Goal: Use online tool/utility: Use online tool/utility

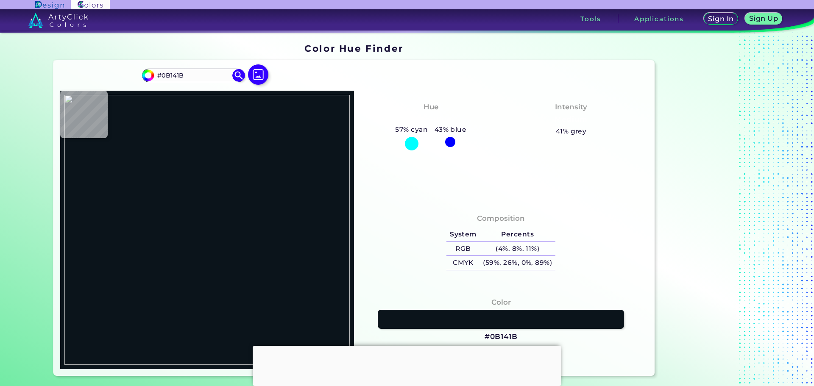
type input "#000000"
type input "#a2cffe"
type input "#A2CFFE"
type input "#aebefd"
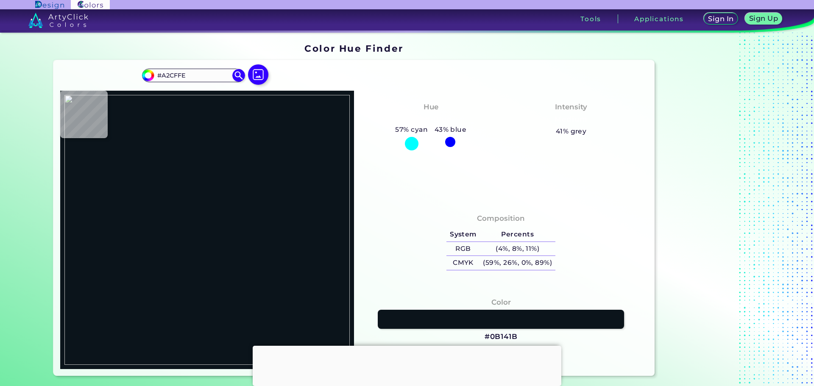
type input "#AEBEFD"
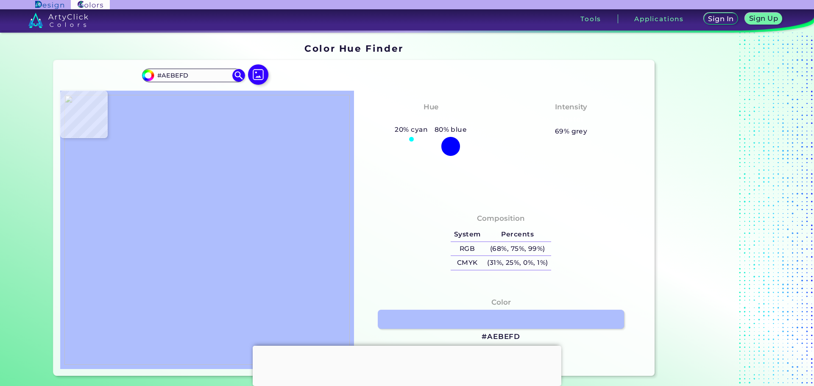
type input "#8b88f8"
type input "#8B88F8"
type input "#aad2fe"
type input "#AAD2FE"
type input "#2a649e"
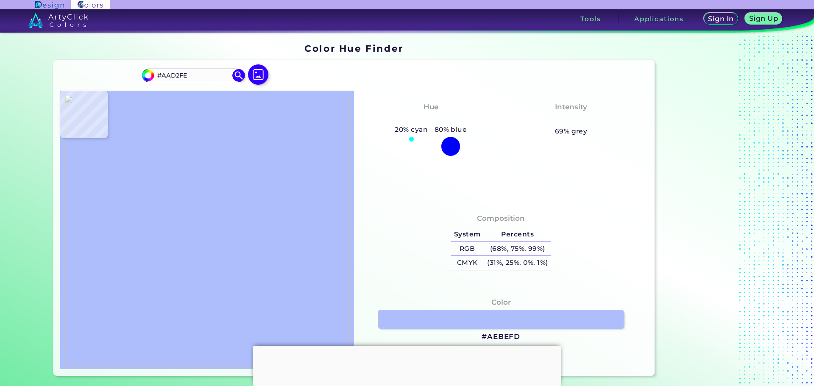
type input "#2A649E"
type input "#8b88f8"
type input "#8B88F8"
type input "#eebe98"
type input "#EEBE98"
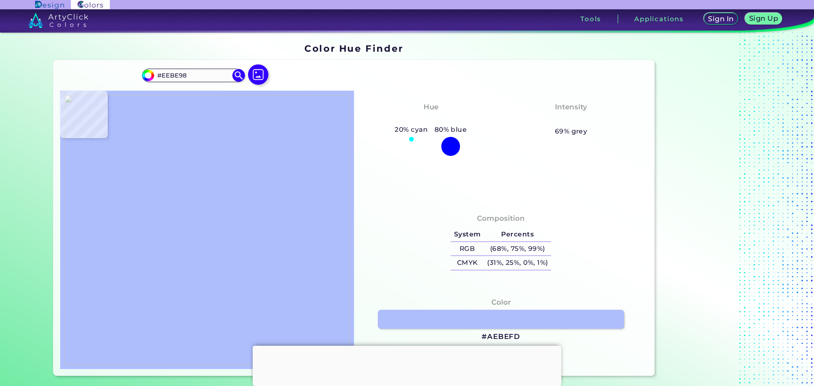
type input "#b20000"
type input "#B20000"
type input "#7f0000"
type input "#7F0000"
type input "#685342"
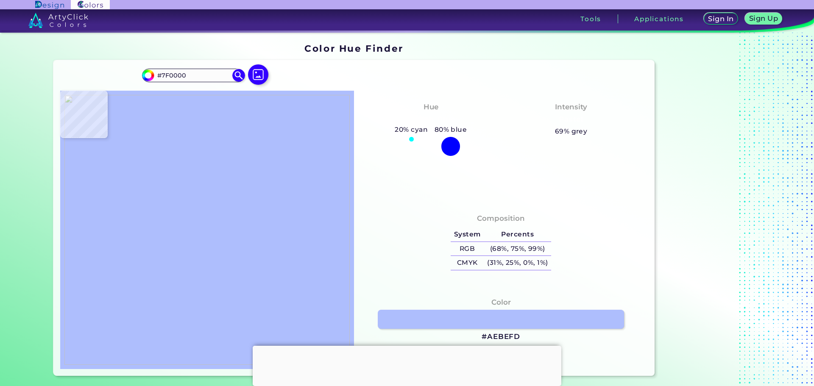
type input "#685342"
type input "#ffcba2"
type input "#FFCBA2"
type input "#503f33"
type input "#503F33"
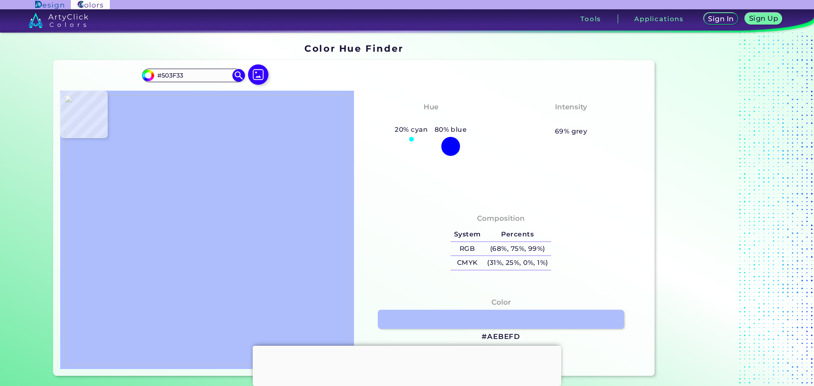
type input "#7b614e"
type input "#7B614E"
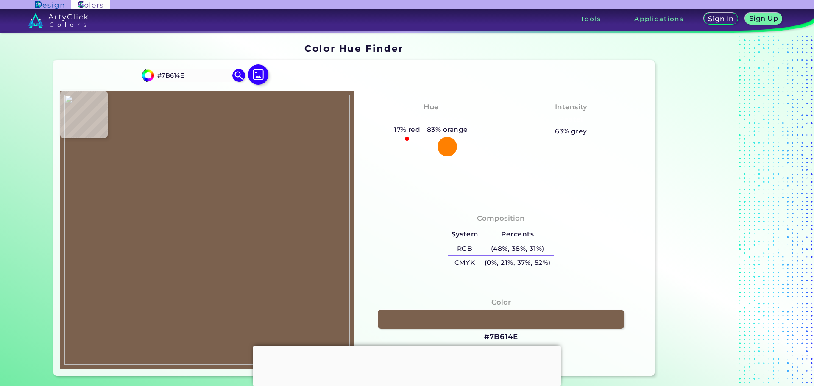
type input "#ffcba2"
type input "#FFCBA2"
type input "#fbfbfb"
type input "#FBFBFB"
type input "#fafafa"
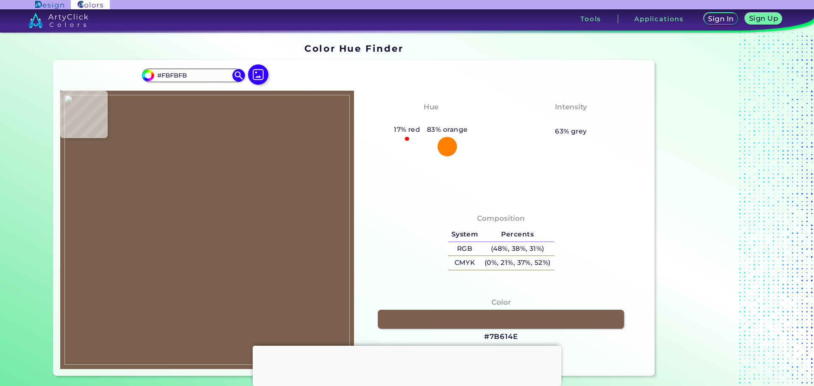
type input "#FAFAFA"
type input "#fcfcfc"
type input "#FCFCFC"
type input "#ffcba2"
type input "#FFCBA2"
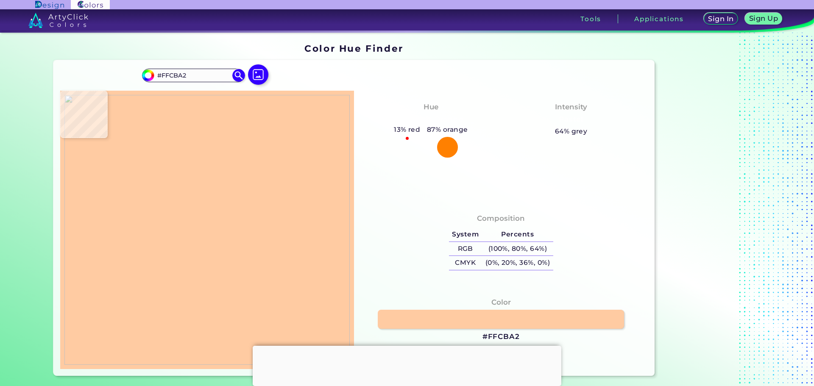
type input "#7f0000"
type input "#7F0000"
type input "#0c0000"
type input "#0C0000"
type input "#fccea9"
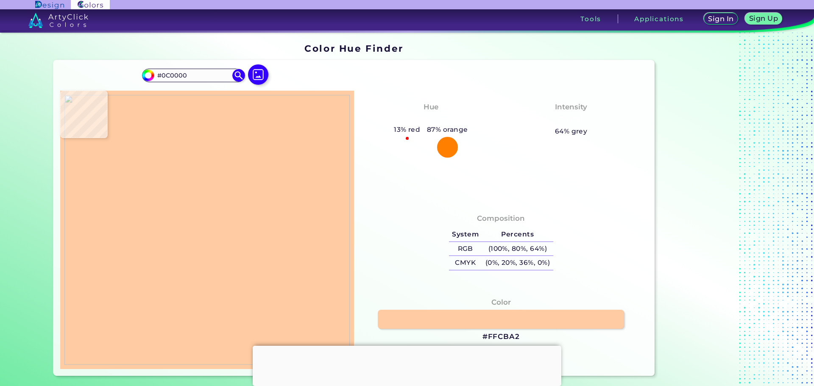
type input "#FCCEA9"
type input "#f9cba7"
type input "#F9CBA7"
type input "#cca382"
type input "#CCA382"
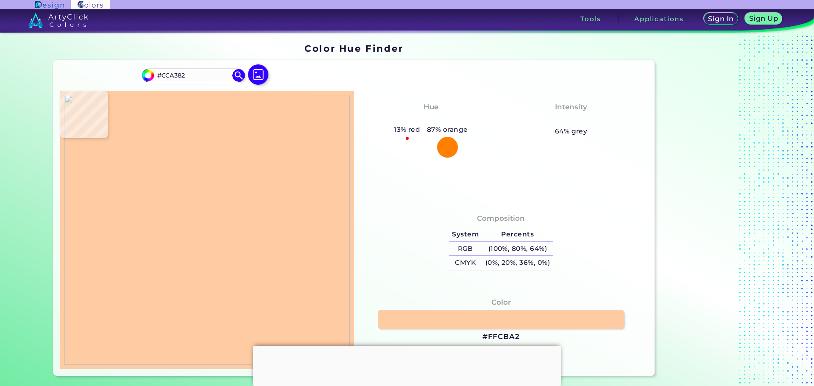
type input "#dbaf8c"
type input "#DBAF8C"
type input "#eebe98"
type input "#EEBE98"
type input "#fecba2"
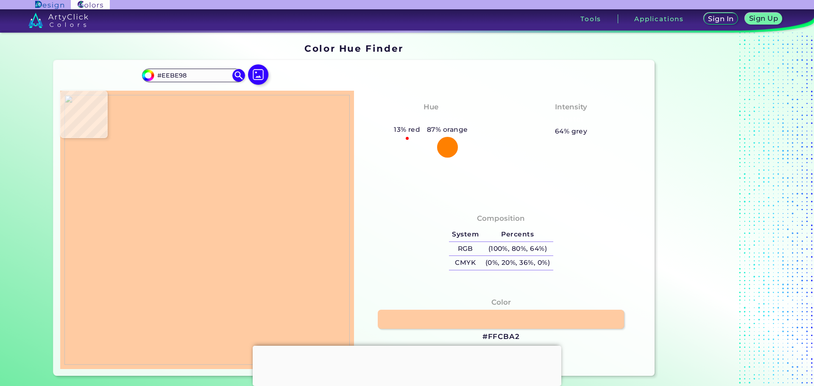
type input "#FECBA2"
type input "#ffcba2"
type input "#FFCBA2"
type input "#ffffff"
type input "#FFFFFF"
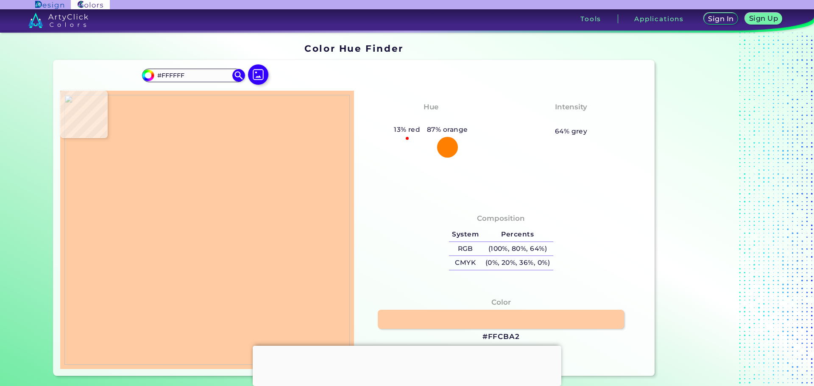
type input "#a2cffe"
type input "#A2CFFE"
type input "#ffffff"
type input "#FFFFFF"
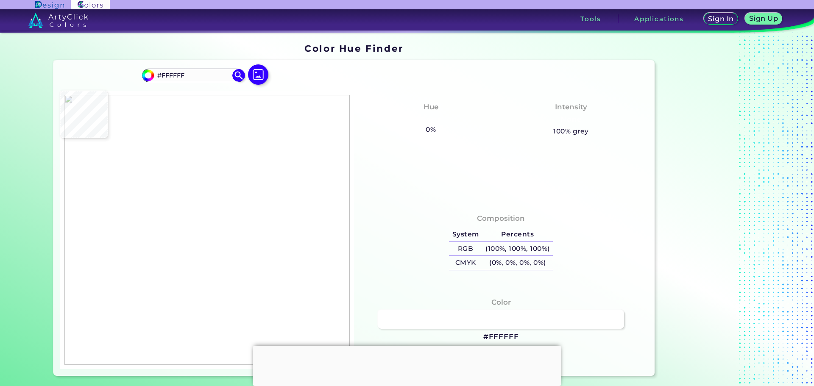
type input "#b0d6fe"
type input "#B0D6FE"
type input "#000000"
type input "#a2cffe"
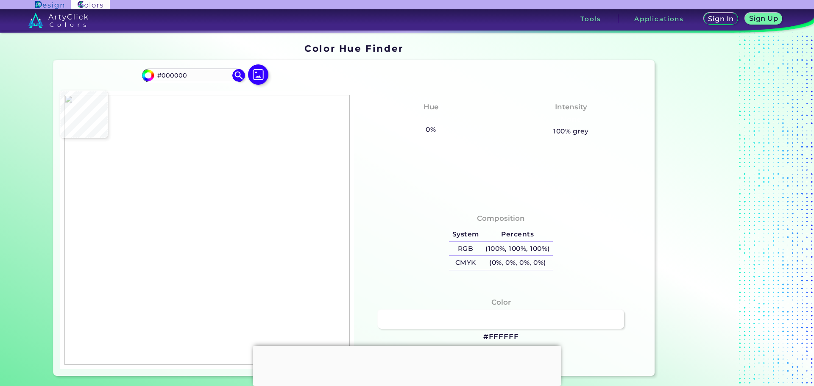
type input "#A2CFFE"
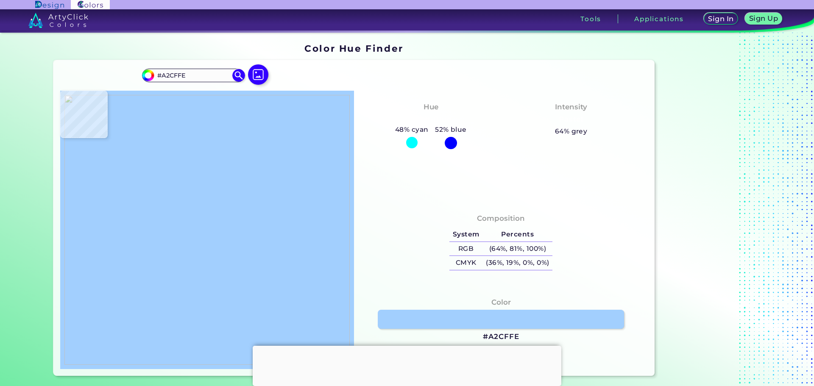
type input "#020304"
type input "#a2cffe"
type input "#A2CFFE"
type input "#ffffff"
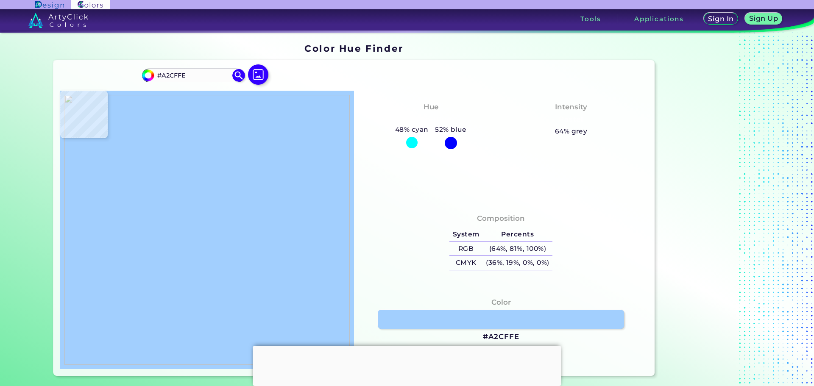
type input "#FFFFFF"
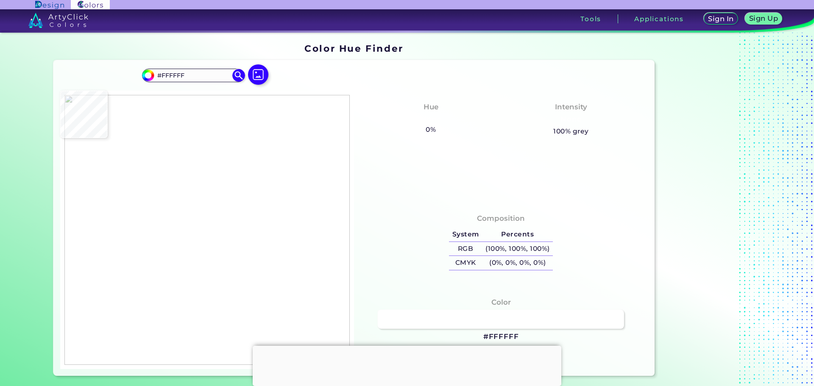
type input "#f7fbff"
type input "#F7FBFF"
type input "#a2cffe"
type input "#A2CFFE"
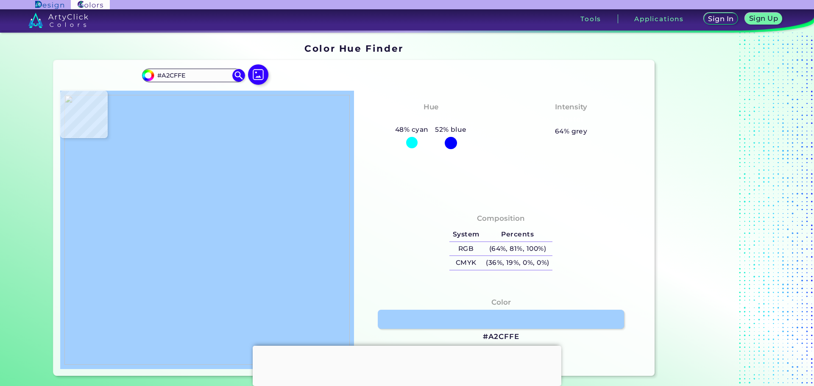
type input "#b0d6fe"
type input "#B0D6FE"
type input "#a2cffe"
type input "#A2CFFE"
type input "#ffcba2"
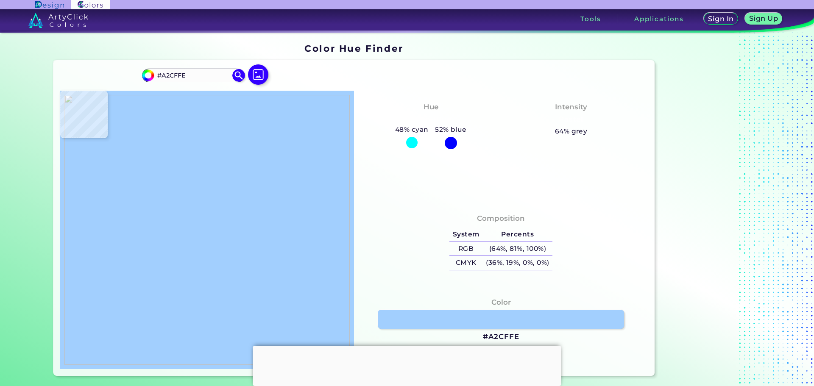
type input "#FFCBA2"
type input "#f7c59d"
type input "#F7C59D"
type input "#eabc97"
type input "#EABC97"
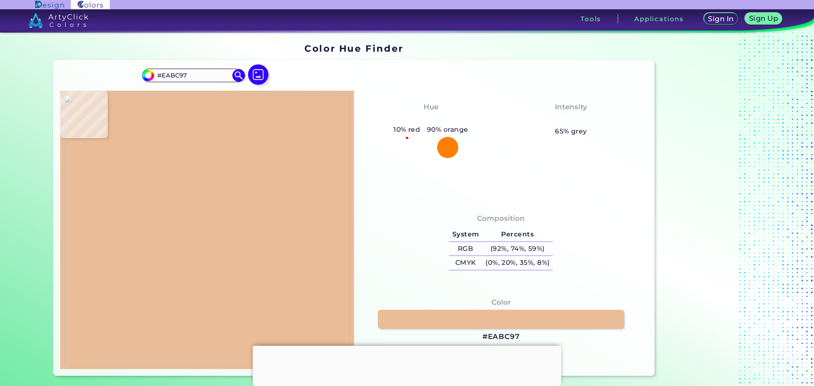
type input "#f6c49c"
type input "#F6C49C"
type input "#46382c"
type input "#46382C"
type input "#ffcba2"
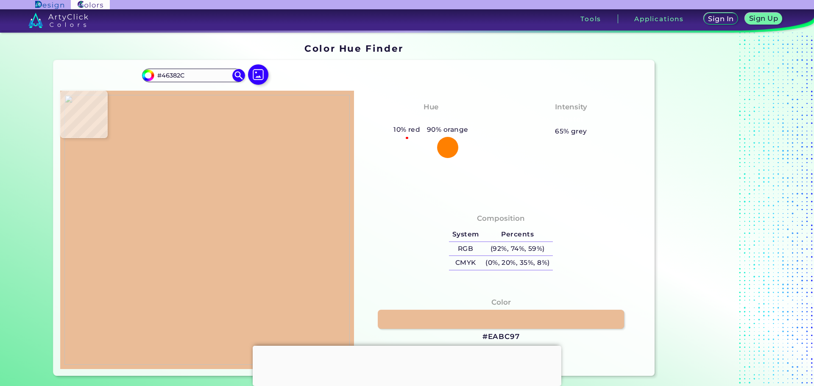
type input "#FFCBA2"
type input "#c2dffd"
type input "#C2DFFD"
type input "#badafc"
type input "#BADAFC"
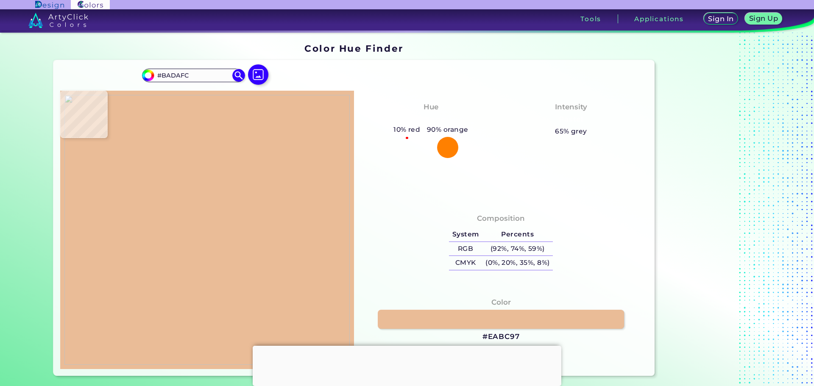
type input "#b4d6fa"
type input "#B4D6FA"
type input "#beddfc"
type input "#BEDDFC"
type input "#c2dffd"
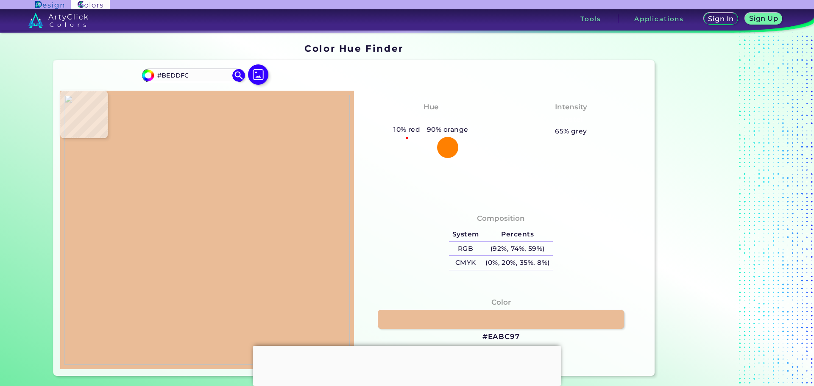
type input "#C2DFFD"
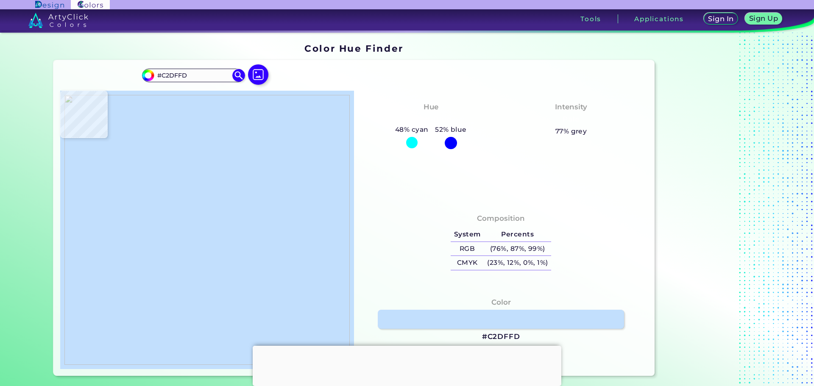
type input "#beddfc"
type input "#BEDDFC"
type input "#b4d6fa"
type input "#B4D6FA"
type input "#b0d4fa"
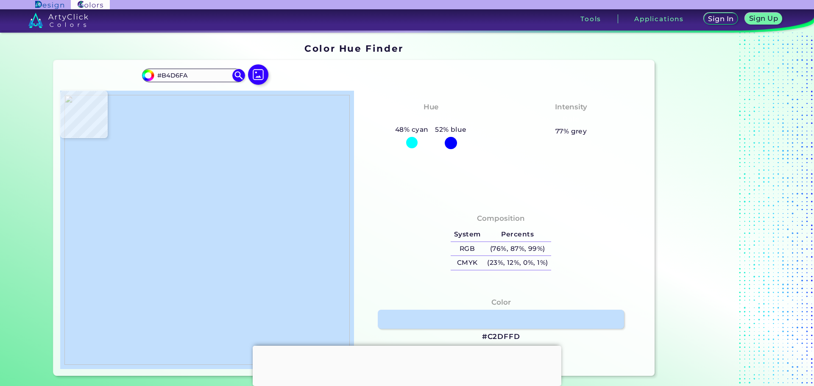
type input "#B0D4FA"
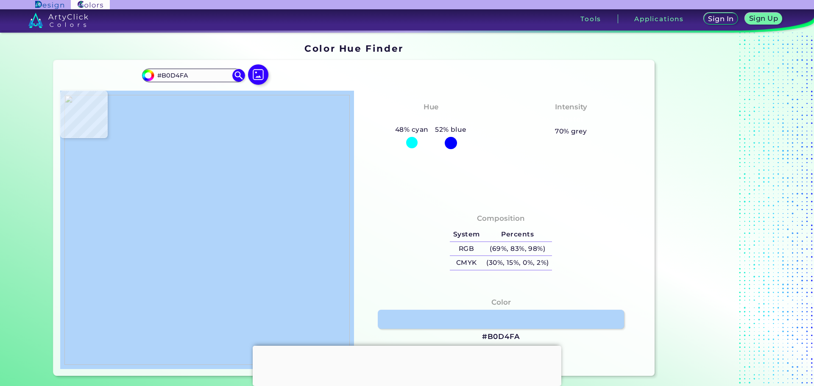
type input "#acd2f9"
type input "#ACD2F9"
type input "#abd1f9"
type input "#ABD1F9"
type input "#abd1f8"
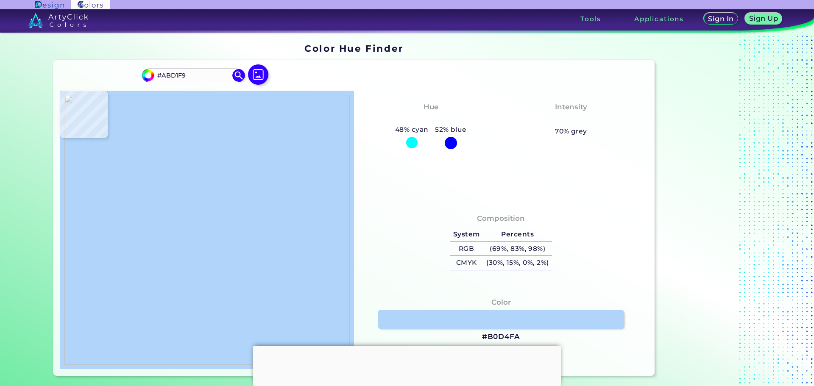
type input "#ABD1F8"
type input "#abd0f7"
type input "#ABD0F7"
type input "#aed2f8"
type input "#AED2F8"
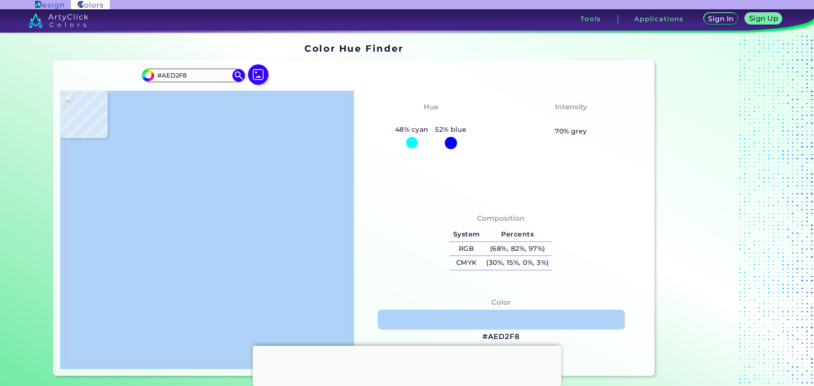
type input "#abd1f9"
type input "#ABD1F9"
type input "#b9dafb"
type input "#B9DAFB"
type input "#c2dffd"
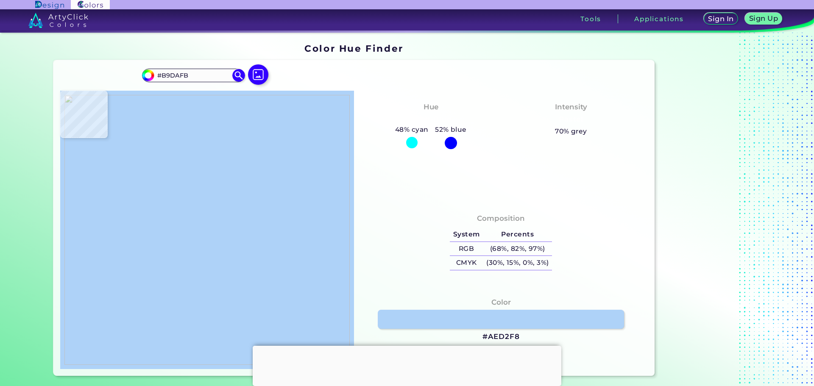
type input "#C2DFFD"
type input "#d1e8ff"
type input "#D1E8FF"
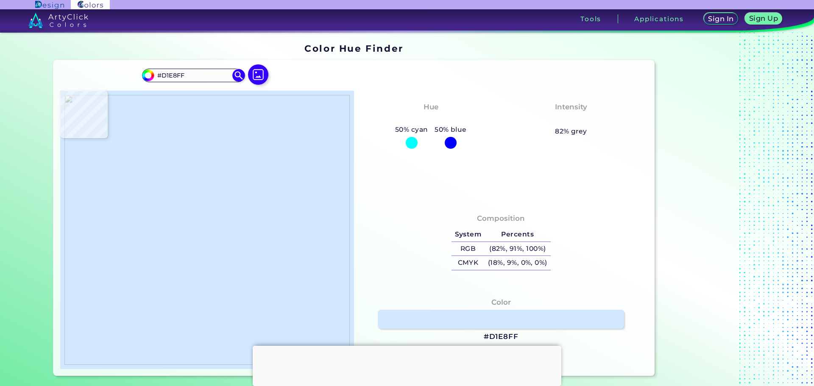
type input "#bedcfb"
type input "#BEDCFB"
type input "#b2d5fa"
type input "#B2D5FA"
type input "#abd1f8"
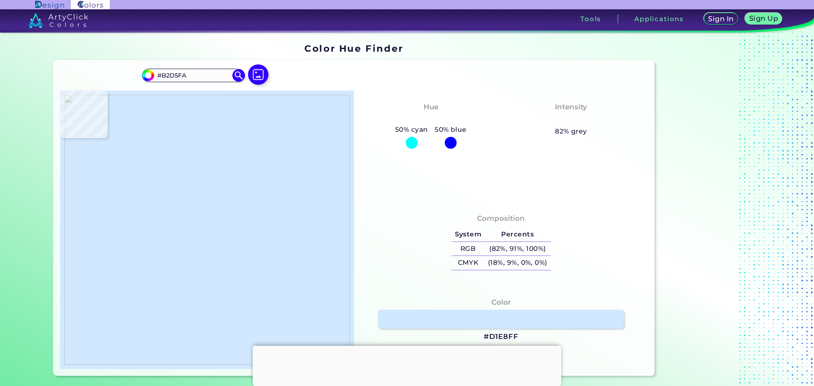
type input "#ABD1F8"
type input "#b1d5f9"
type input "#B1D5F9"
type input "#beddfc"
type input "#BEDDFC"
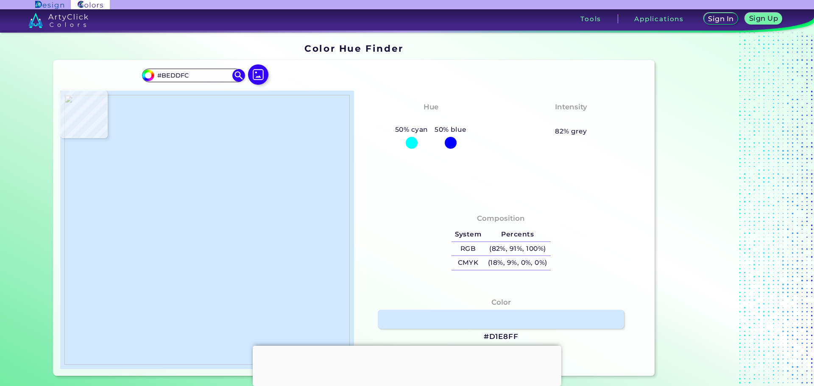
type input "#c5e1fd"
type input "#C5E1FD"
type input "#c9e3fe"
type input "#C9E3FE"
type input "#c8e2fd"
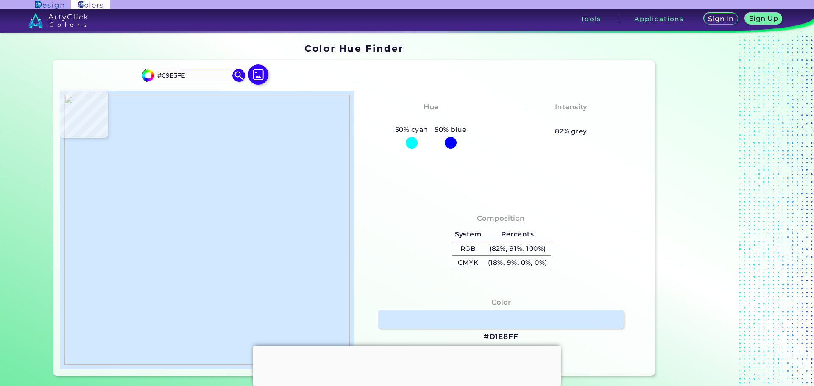
type input "#C8E2FD"
type input "#c9e3fe"
type input "#C9E3FE"
type input "#c6e2fd"
type input "#C6E2FD"
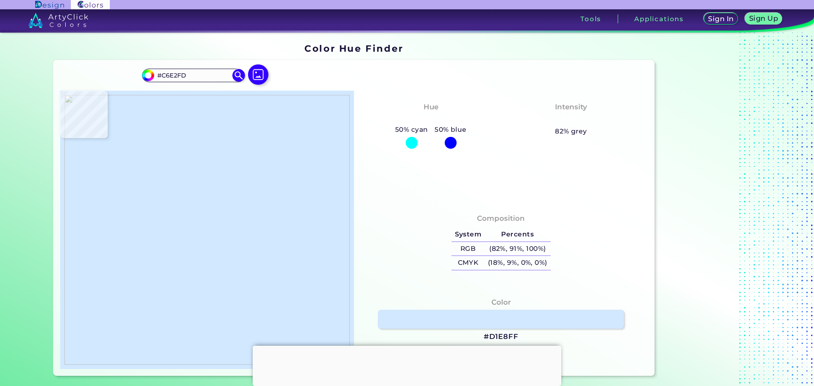
type input "#c5e1fd"
type input "#C5E1FD"
type input "#beddfc"
type input "#BEDDFC"
type input "#b5d8fb"
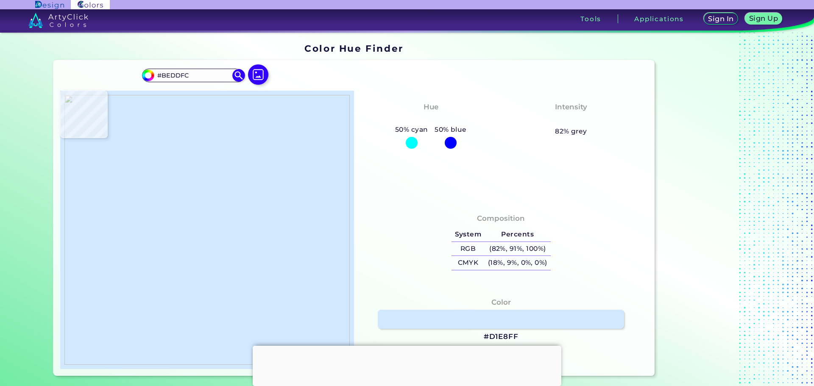
type input "#B5D8FB"
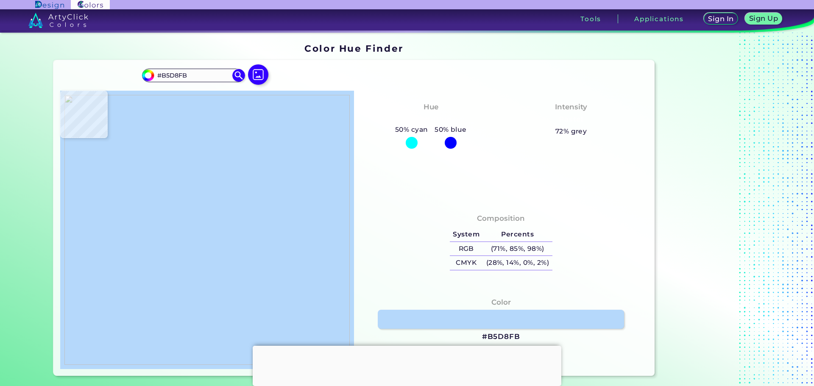
type input "#abd2fa"
type input "#ABD2FA"
type input "#a2cdf9"
type input "#A2CDF9"
type input "#546c84"
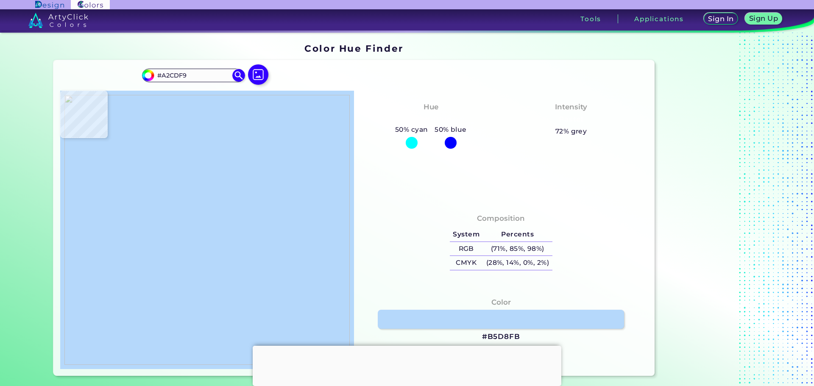
type input "#546C84"
type input "#d2a785"
type input "#D2A785"
type input "#ffcba2"
type input "#FFCBA2"
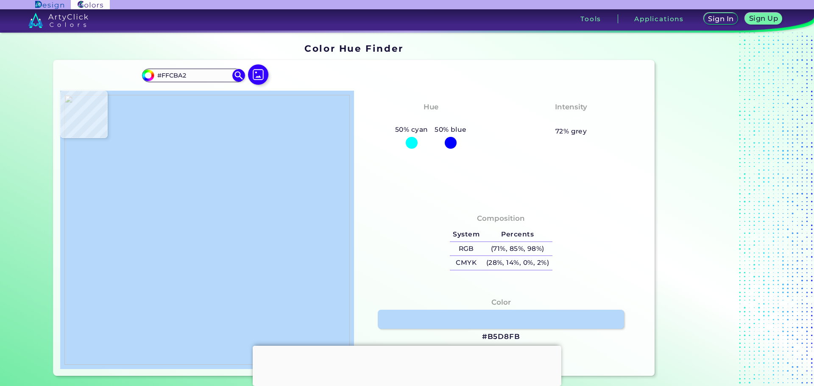
type input "#add2f8"
type input "#ADD2F8"
type input "#bcdbfa"
type input "#BCDBFA"
type input "#c3dffc"
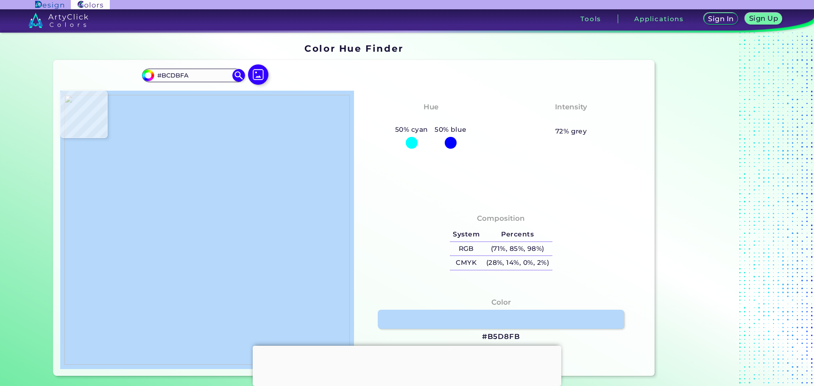
type input "#C3DFFC"
type input "#c8e2fd"
type input "#C8E2FD"
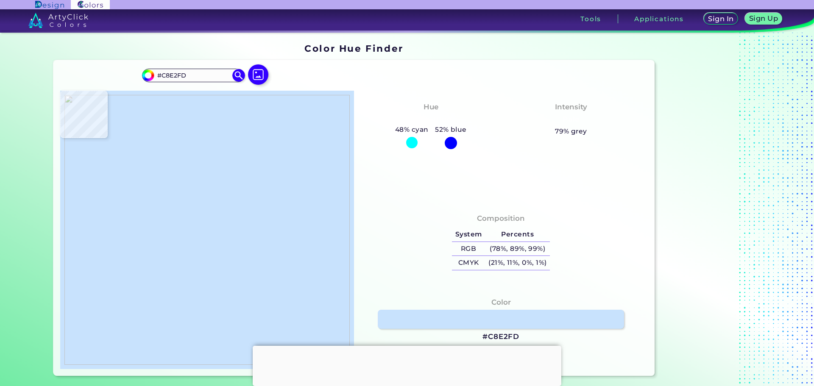
type input "#c7e2fd"
type input "#C7E2FD"
type input "#000000"
type input "#c7e1fc"
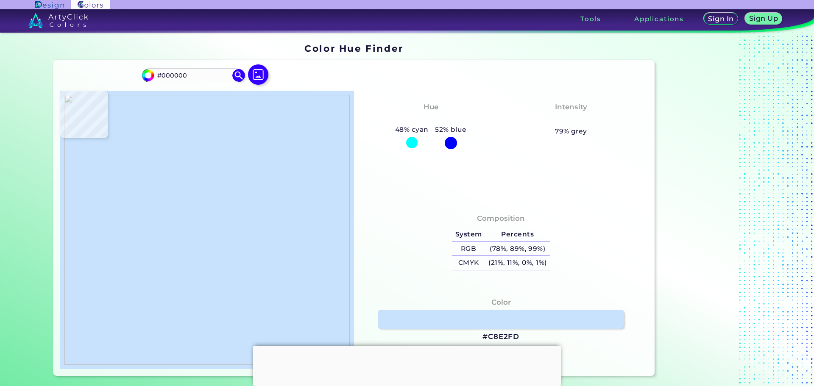
type input "#C7E1FC"
type input "#c6e1fc"
type input "#C6E1FC"
type input "#c3dffc"
type input "#C3DFFC"
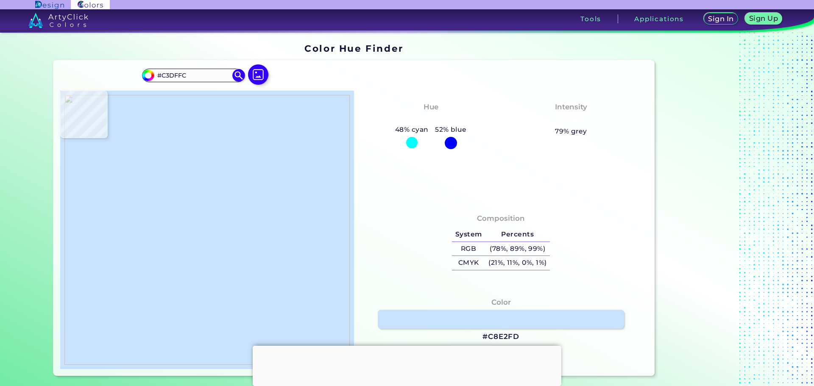
type input "#c0ddfb"
type input "#C0DDFB"
type input "#bedcfb"
type input "#BEDCFB"
type input "#b5d6f9"
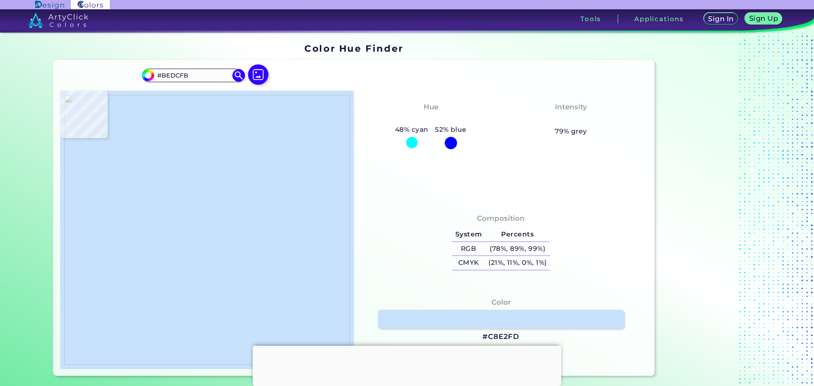
type input "#B5D6F9"
type input "#aed2f8"
type input "#AED2F8"
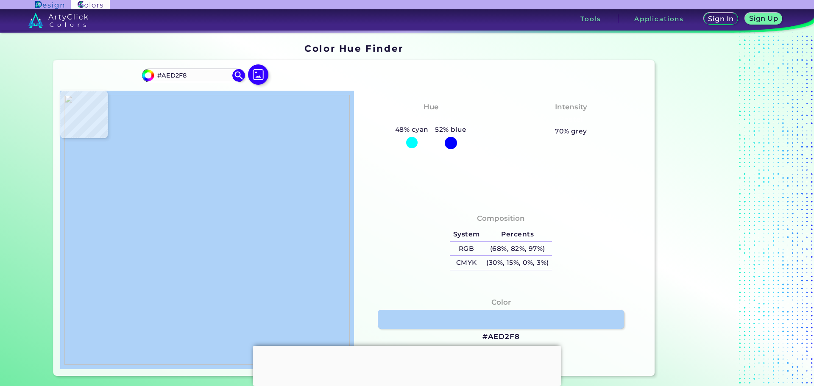
type input "#aad0f7"
type input "#AAD0F7"
type input "#a3ccf6"
type input "#A3CCF6"
type input "#9dc8f6"
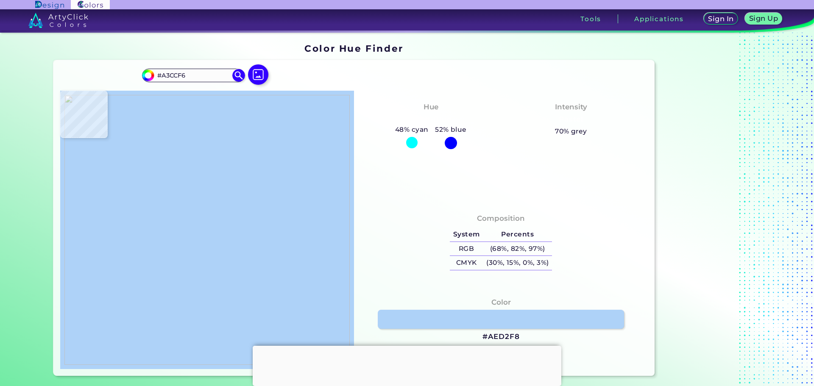
type input "#9DC8F6"
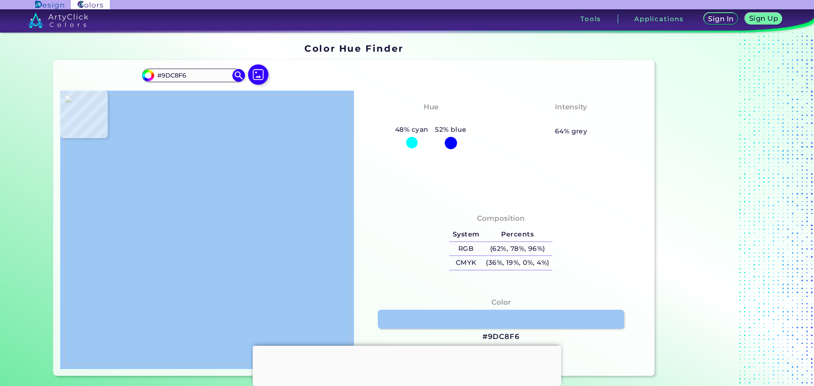
type input "#9ecaf8"
type input "#9ECAF8"
type input "#9bc6f3"
type input "#9BC6F3"
click at [197, 232] on img at bounding box center [206, 230] width 285 height 270
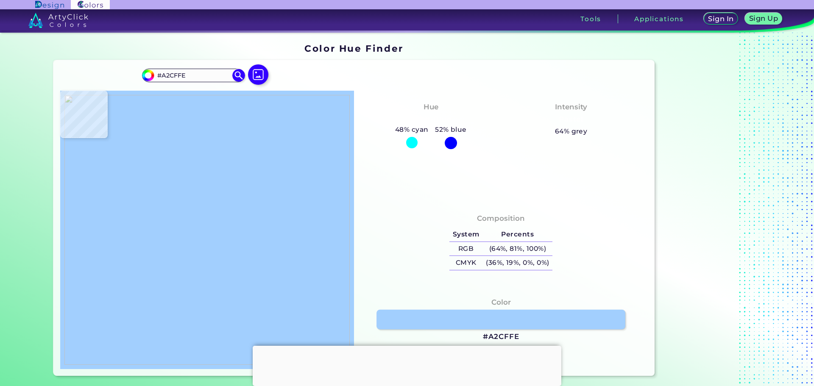
click at [513, 325] on link at bounding box center [500, 318] width 249 height 19
click at [201, 232] on img at bounding box center [206, 230] width 285 height 270
click at [198, 231] on img at bounding box center [206, 230] width 285 height 270
